Goal: Information Seeking & Learning: Learn about a topic

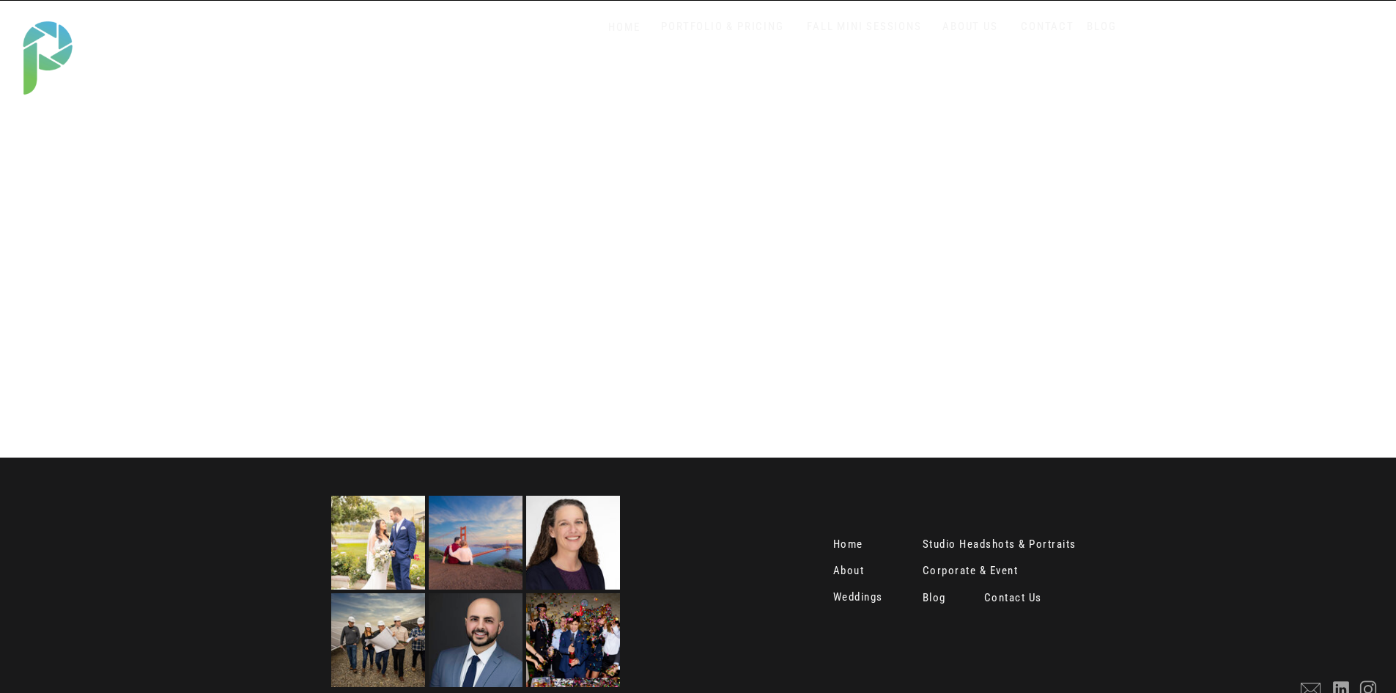
scroll to position [2924, 0]
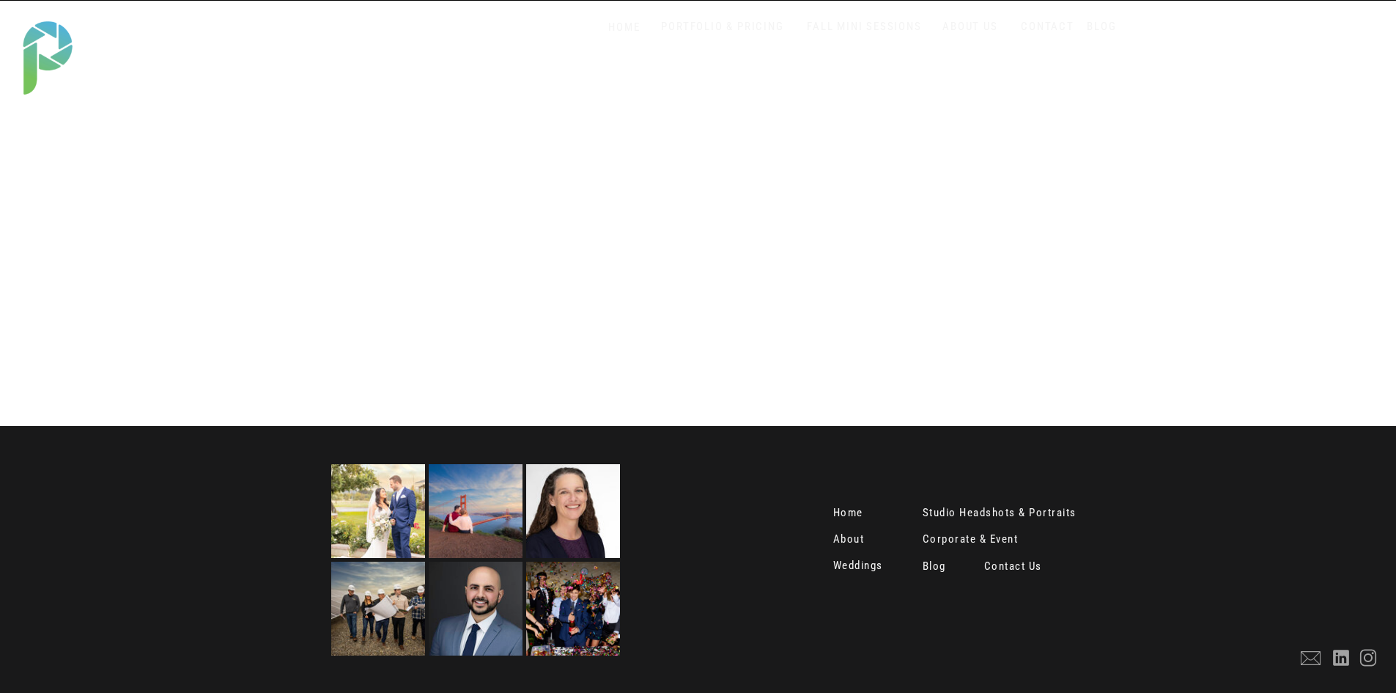
click at [390, 625] on img at bounding box center [378, 608] width 94 height 94
click at [391, 614] on img at bounding box center [378, 608] width 94 height 94
click at [616, 608] on img at bounding box center [573, 608] width 94 height 94
click at [991, 544] on nav "Corporate & Event" at bounding box center [976, 540] width 106 height 15
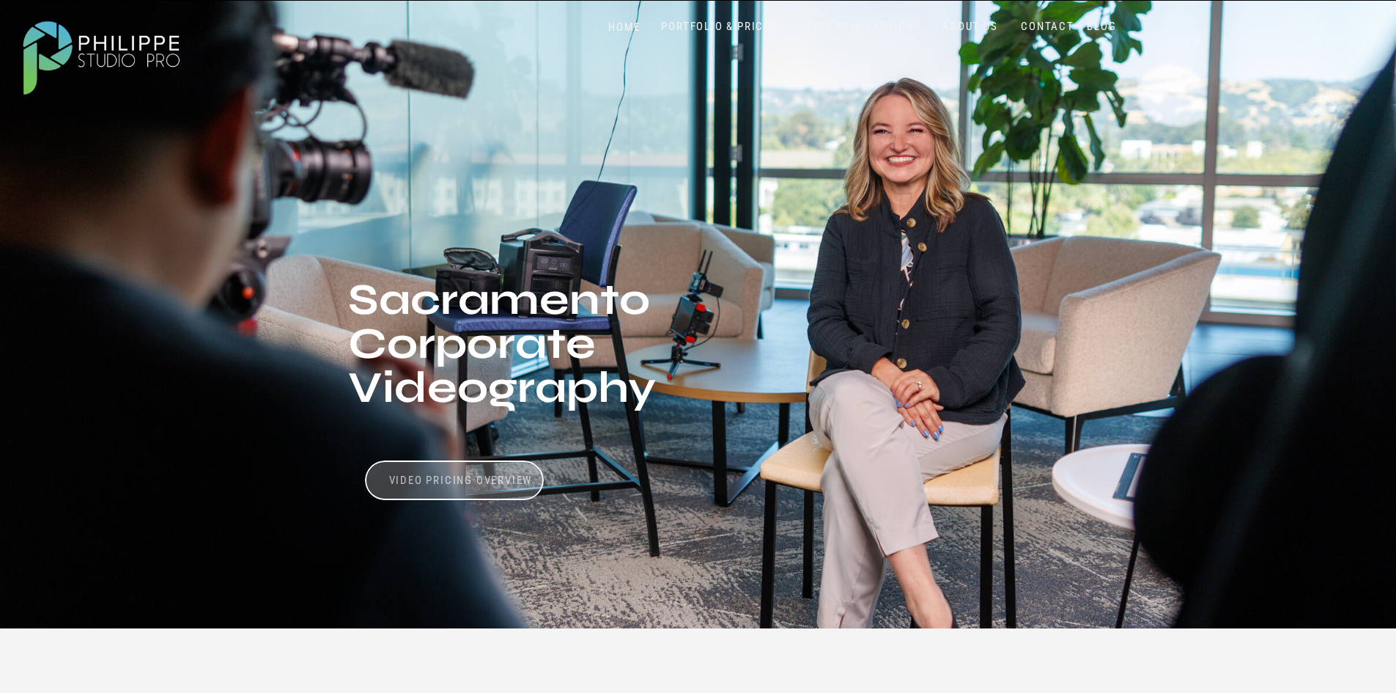
click at [519, 480] on h3 "Video Pricing Overview" at bounding box center [461, 481] width 147 height 14
